Goal: Task Accomplishment & Management: Complete application form

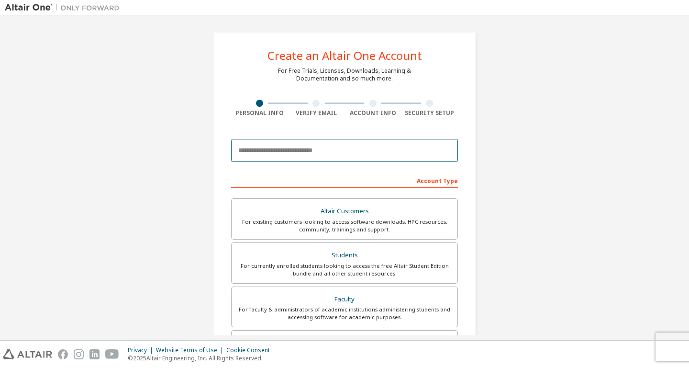
click at [337, 144] on input "email" at bounding box center [344, 150] width 227 height 23
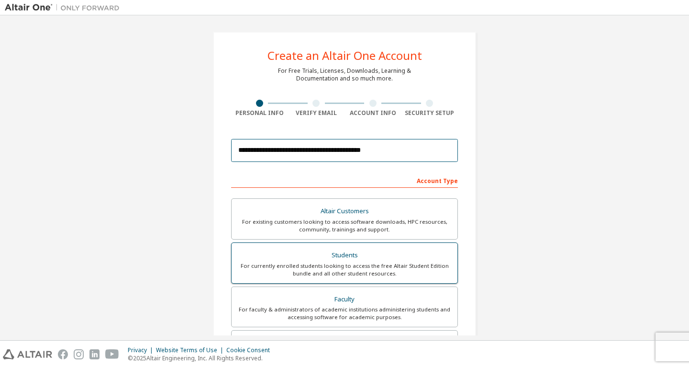
type input "**********"
click at [295, 258] on div "Students" at bounding box center [344, 254] width 214 height 13
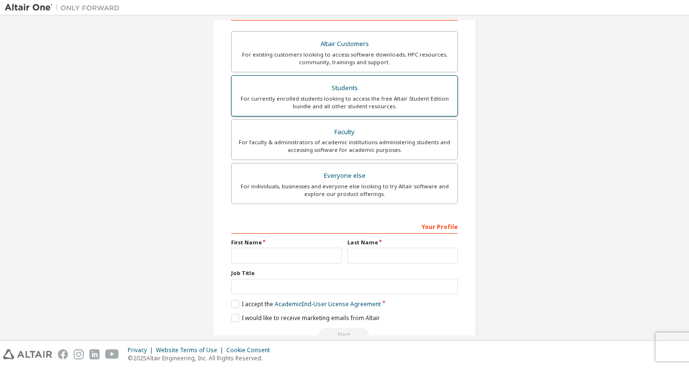
scroll to position [166, 0]
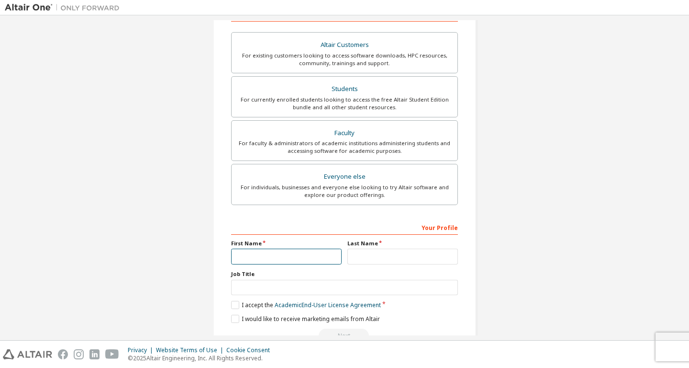
click at [293, 251] on input "text" at bounding box center [286, 256] width 111 height 16
type input "*****"
click at [376, 255] on input "text" at bounding box center [402, 256] width 111 height 16
type input "*****"
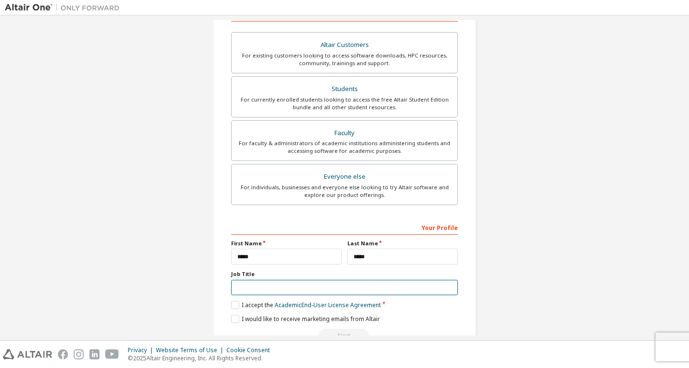
click at [335, 288] on input "text" at bounding box center [344, 287] width 227 height 16
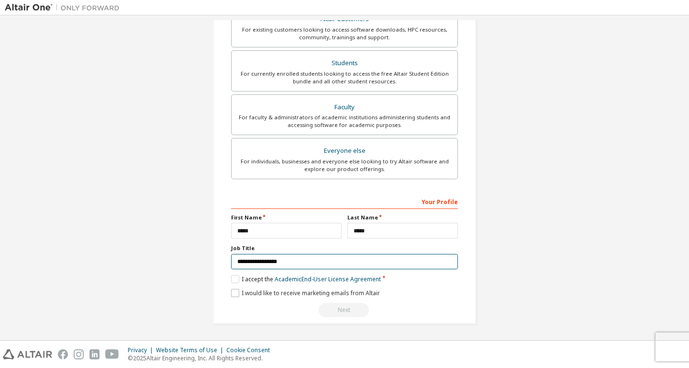
type input "**********"
click at [235, 294] on label "I would like to receive marketing emails from Altair" at bounding box center [305, 293] width 149 height 8
click at [234, 280] on label "I accept the Academic End-User License Agreement" at bounding box center [306, 279] width 150 height 8
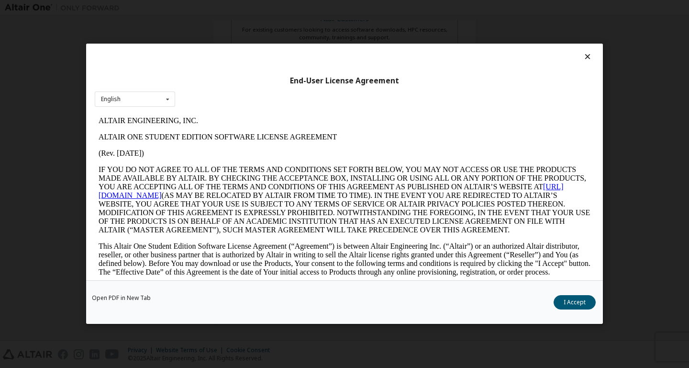
scroll to position [0, 0]
click at [137, 85] on div "End-User License Agreement" at bounding box center [345, 81] width 500 height 10
click at [144, 93] on div "English English" at bounding box center [135, 99] width 80 height 16
click at [263, 134] on p "ALTAIR ONE STUDENT EDITION SOFTWARE LICENSE AGREEMENT" at bounding box center [345, 137] width 492 height 9
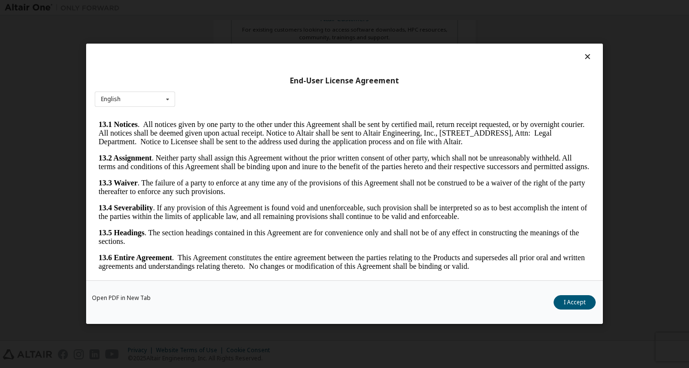
scroll to position [9, 0]
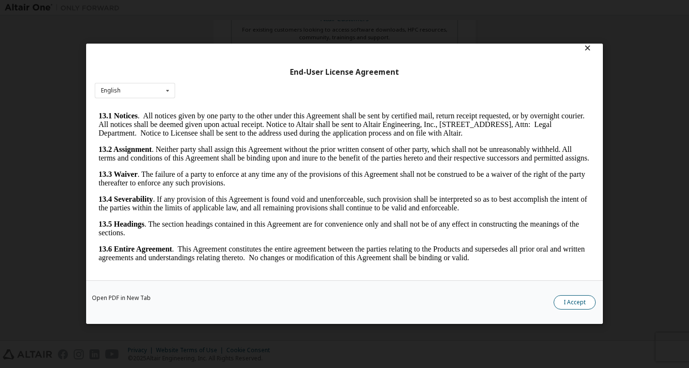
click at [569, 302] on button "I Accept" at bounding box center [575, 302] width 42 height 14
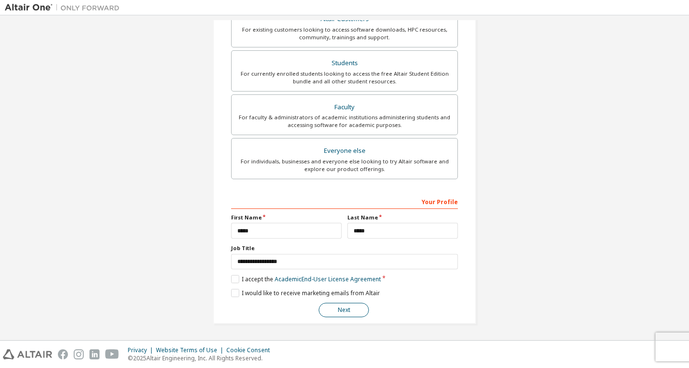
click at [348, 306] on button "Next" at bounding box center [344, 309] width 50 height 14
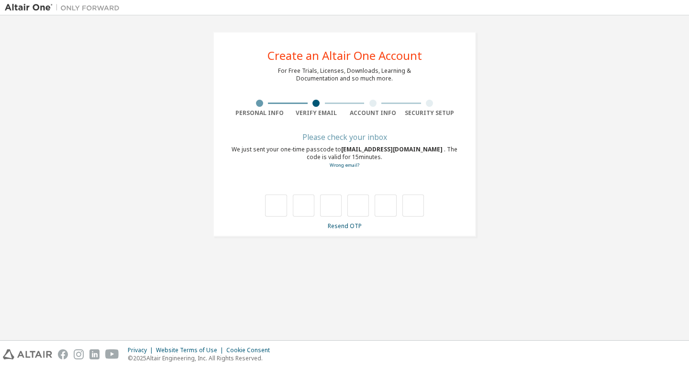
scroll to position [0, 0]
type input "*"
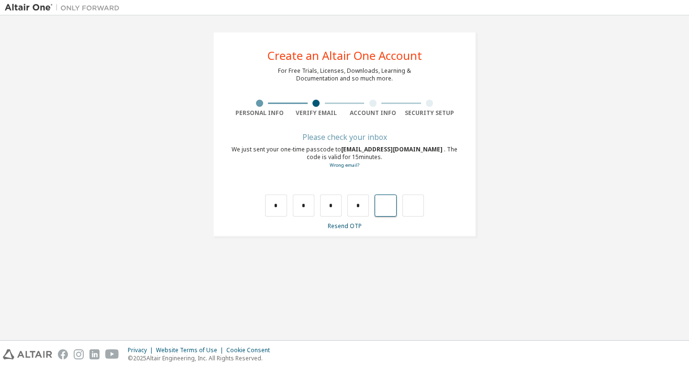
type input "*"
